Goal: Contribute content: Add original content to the website for others to see

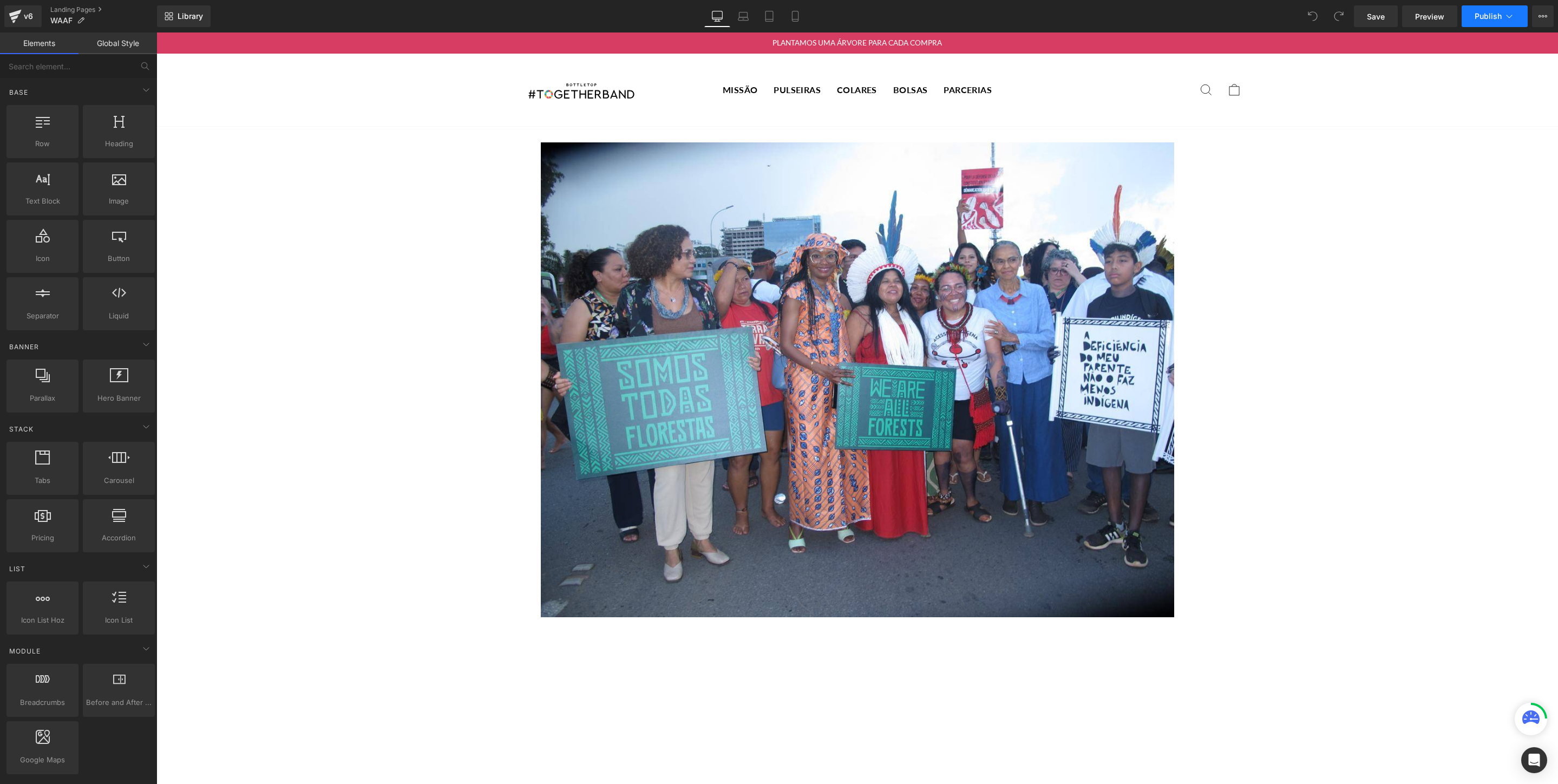
click at [1497, 17] on span "Publish" at bounding box center [1488, 16] width 27 height 8
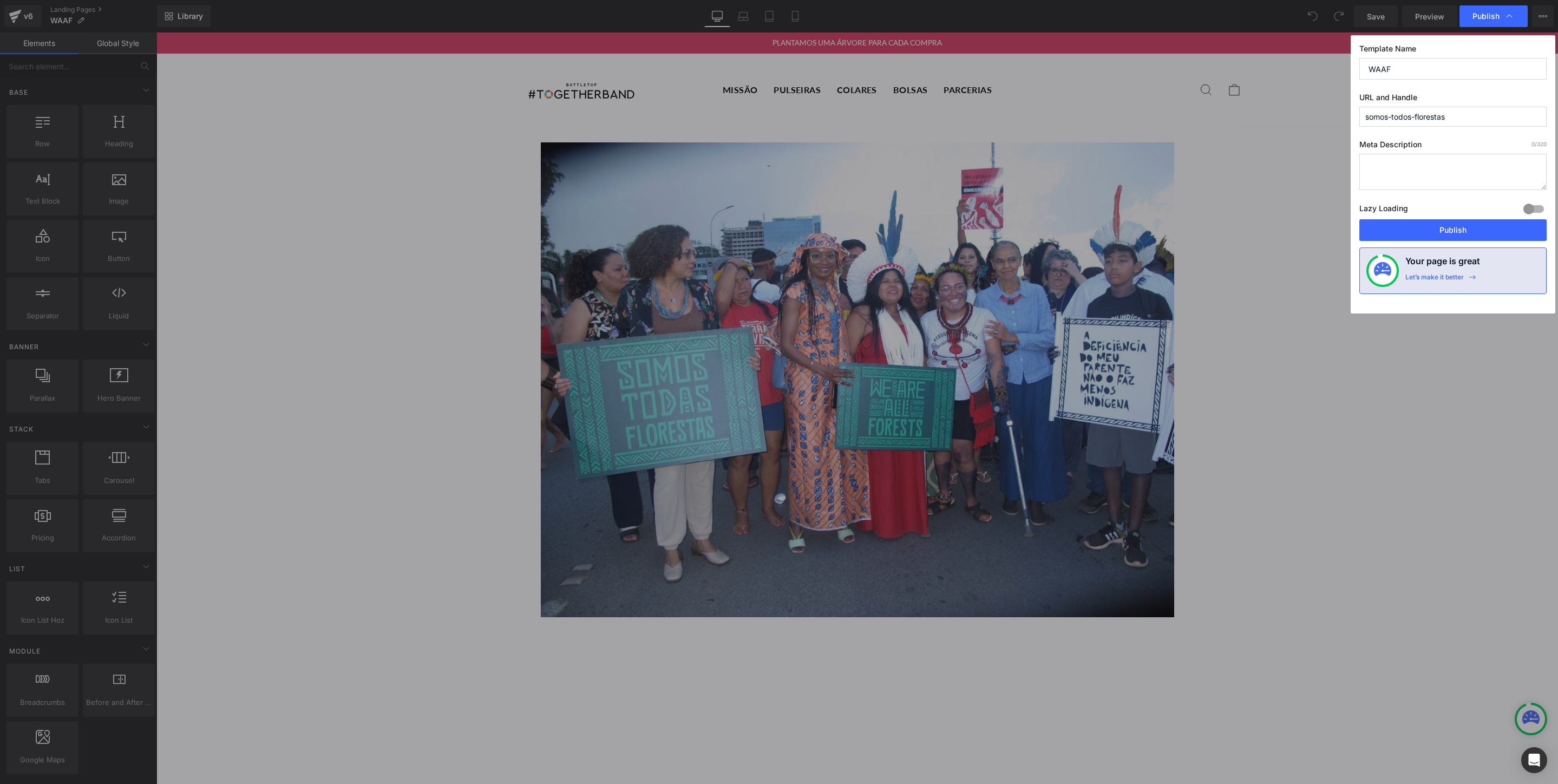
click at [1409, 117] on input "somos-todos-florestas" at bounding box center [1453, 116] width 187 height 20
type input "somos-todas-florestas"
click at [1448, 230] on button "Publish" at bounding box center [1453, 230] width 187 height 22
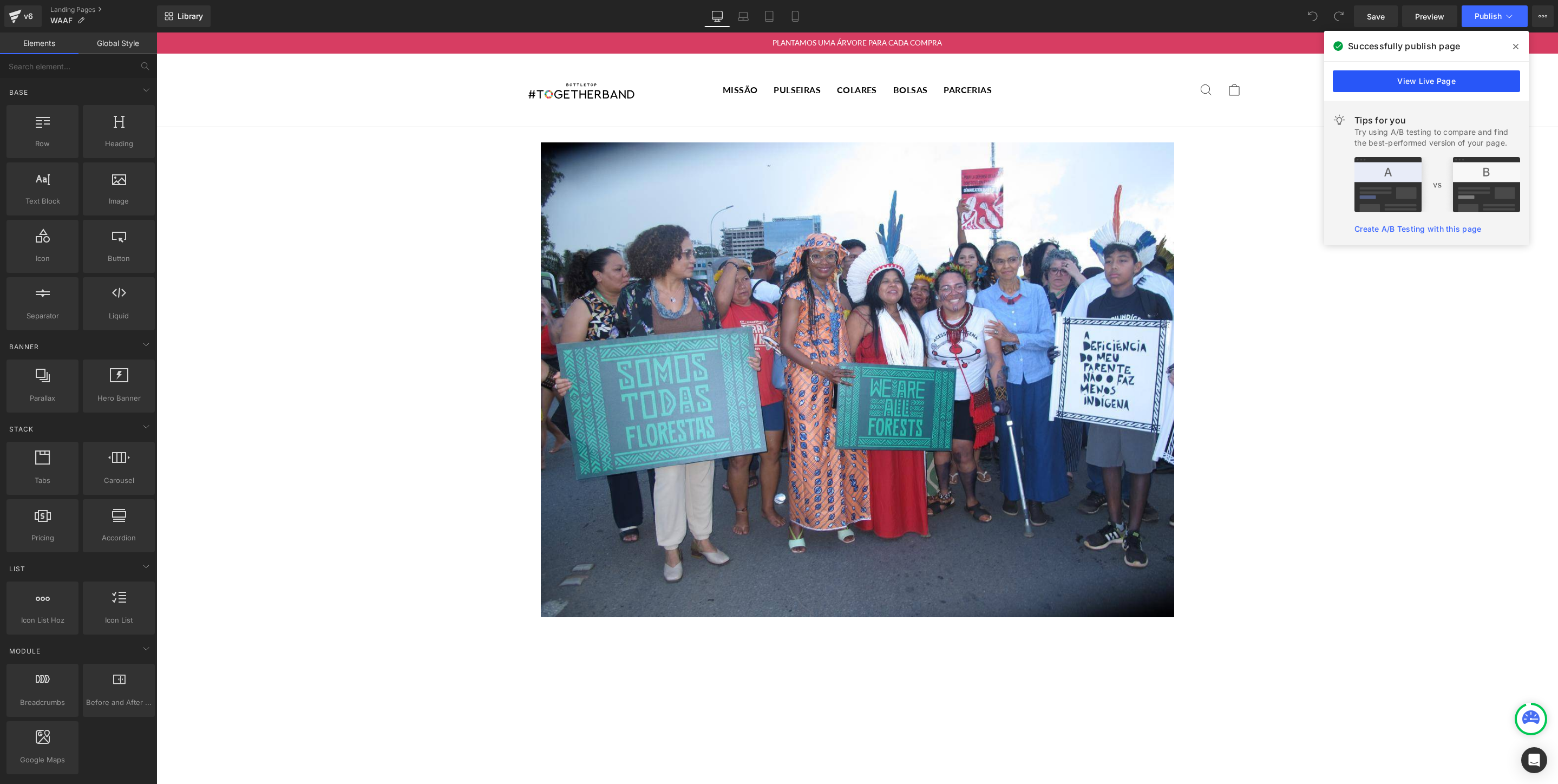
click at [1411, 81] on link "View Live Page" at bounding box center [1426, 81] width 187 height 22
